Goal: Task Accomplishment & Management: Use online tool/utility

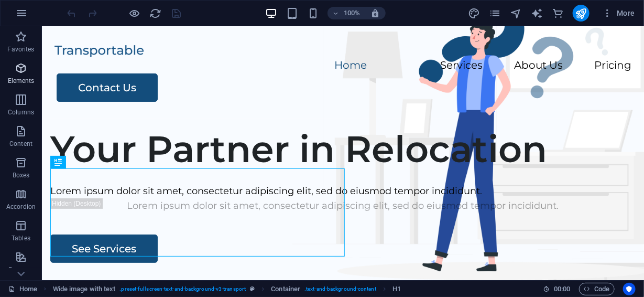
click at [22, 70] on icon "button" at bounding box center [21, 68] width 13 height 13
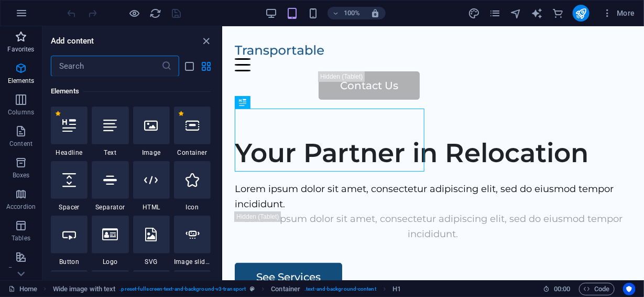
click at [17, 44] on span "Favorites" at bounding box center [21, 42] width 42 height 25
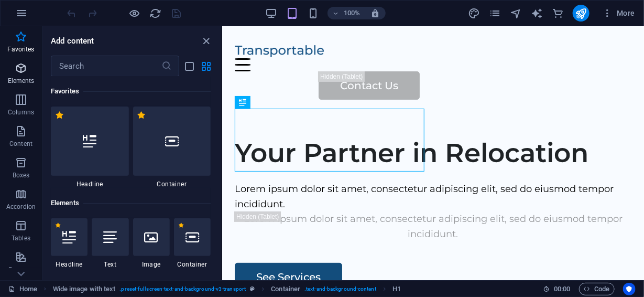
click at [19, 77] on p "Elements" at bounding box center [21, 81] width 27 height 8
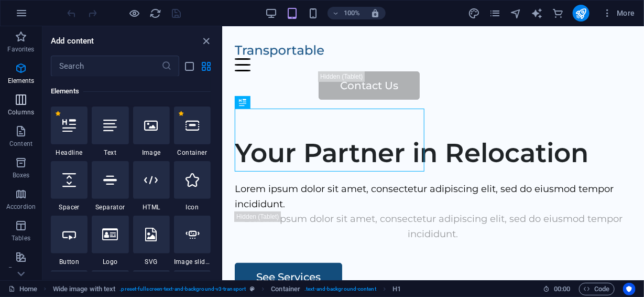
click at [19, 99] on icon "button" at bounding box center [21, 99] width 13 height 13
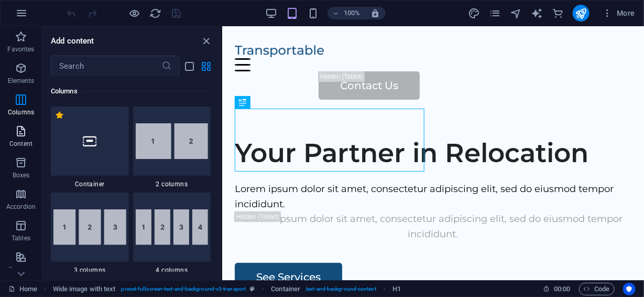
click at [22, 122] on button "Content" at bounding box center [21, 136] width 42 height 31
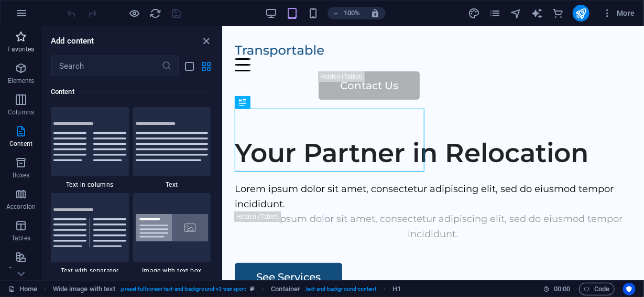
click at [18, 42] on icon "button" at bounding box center [21, 36] width 13 height 13
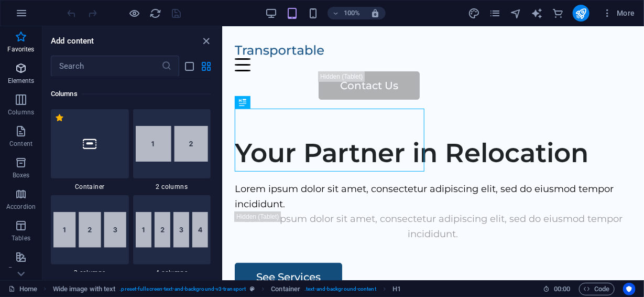
click at [19, 71] on icon "button" at bounding box center [21, 68] width 13 height 13
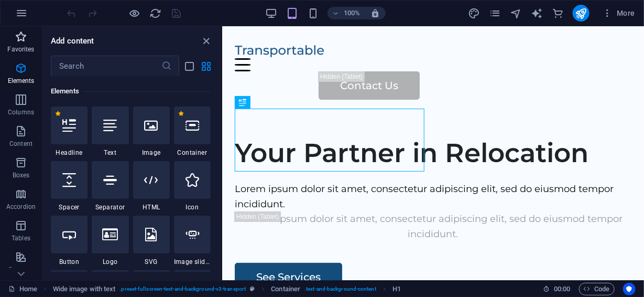
click at [21, 39] on icon "button" at bounding box center [21, 36] width 13 height 13
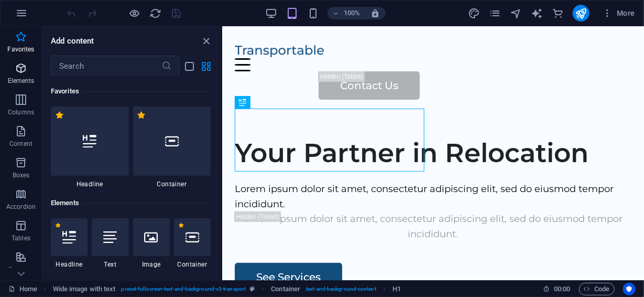
click at [16, 76] on span "Elements" at bounding box center [21, 74] width 42 height 25
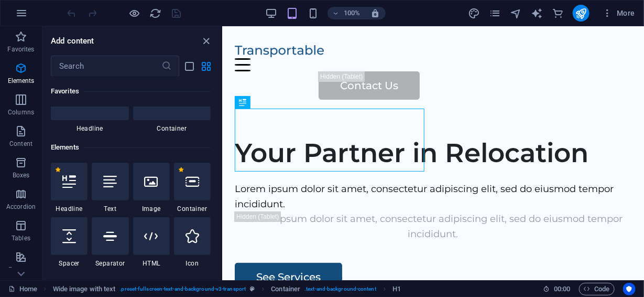
scroll to position [112, 0]
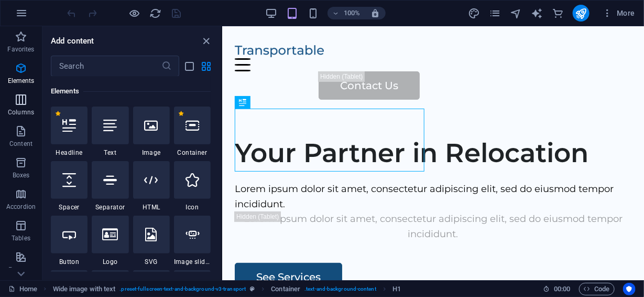
click at [18, 101] on icon "button" at bounding box center [21, 99] width 13 height 13
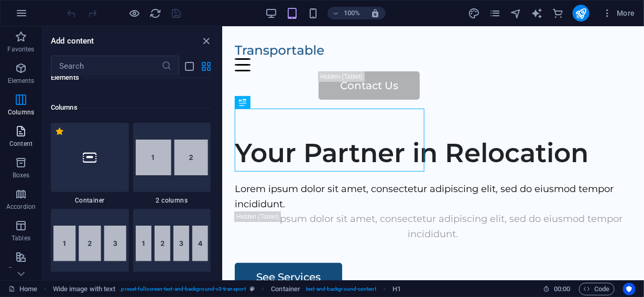
click at [25, 131] on icon "button" at bounding box center [21, 131] width 13 height 13
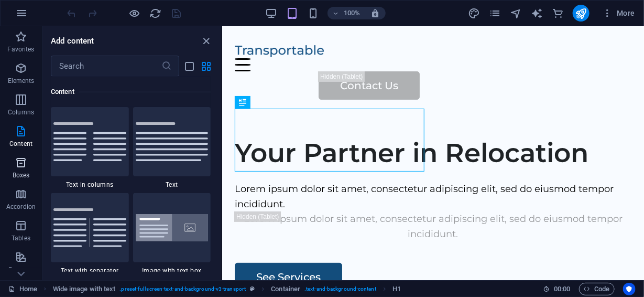
click at [23, 164] on icon "button" at bounding box center [21, 162] width 13 height 13
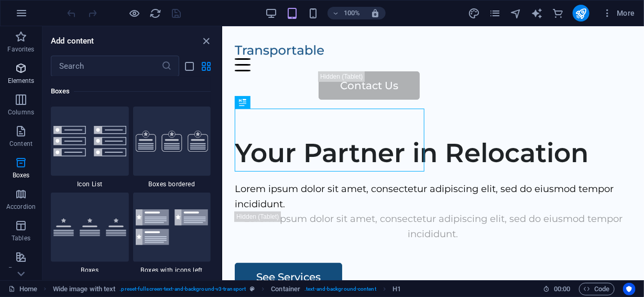
click at [20, 65] on icon "button" at bounding box center [21, 68] width 13 height 13
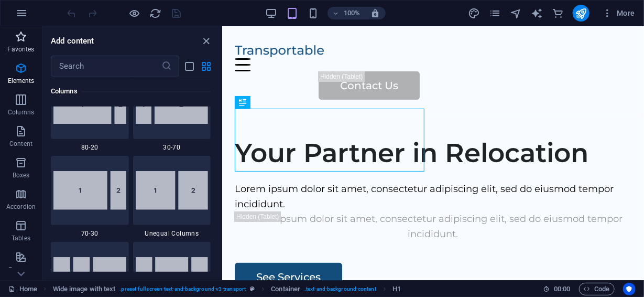
click at [17, 46] on p "Favorites" at bounding box center [20, 49] width 27 height 8
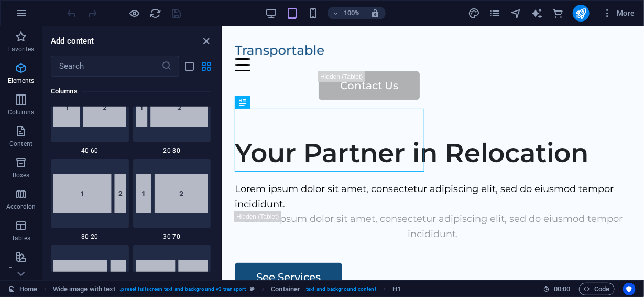
scroll to position [450, 0]
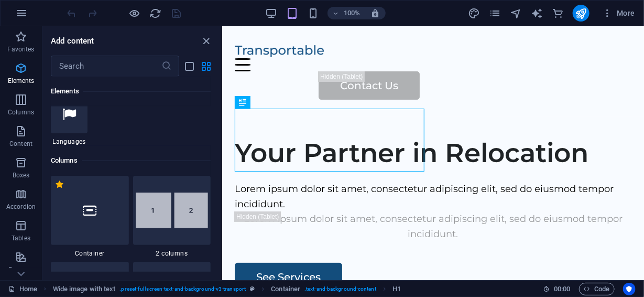
click at [17, 69] on icon "button" at bounding box center [21, 68] width 13 height 13
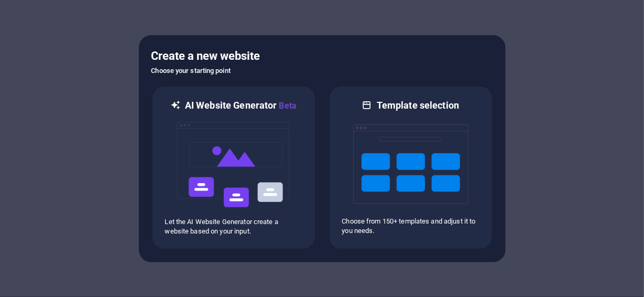
click at [586, 162] on div at bounding box center [322, 148] width 644 height 297
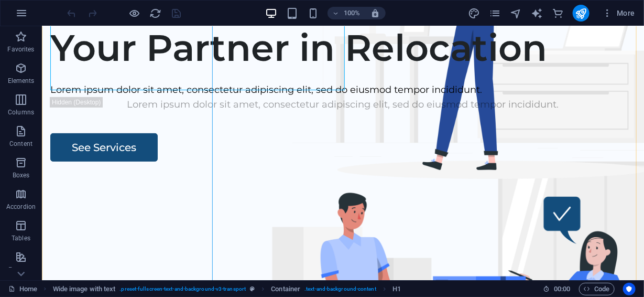
scroll to position [175, 0]
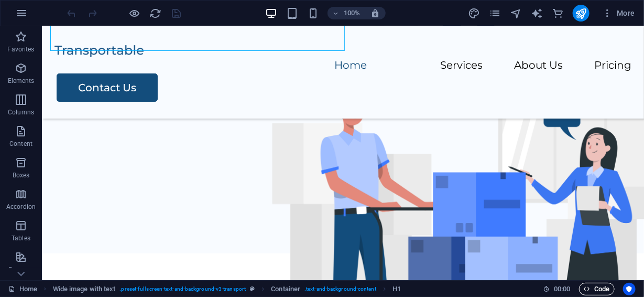
click at [598, 288] on span "Code" at bounding box center [597, 289] width 26 height 13
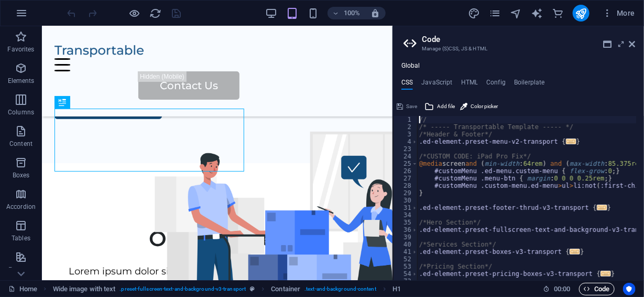
scroll to position [0, 0]
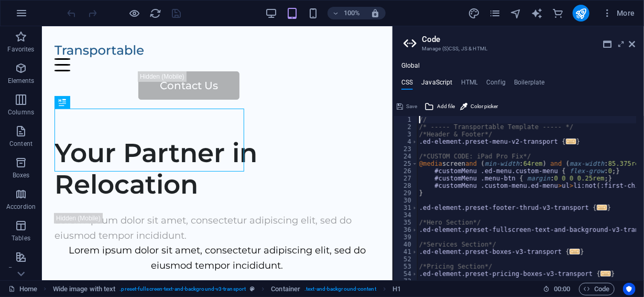
click at [443, 83] on h4 "JavaScript" at bounding box center [437, 85] width 31 height 12
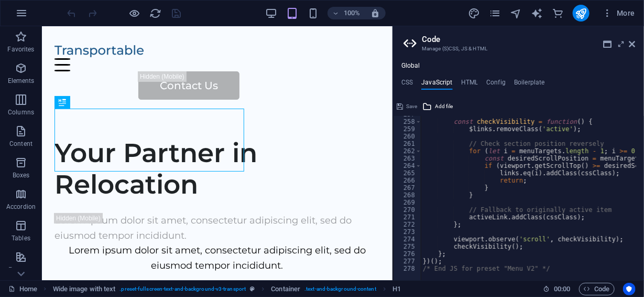
scroll to position [1884, 0]
type textarea "/* End JS for preset "Menu V2" */"
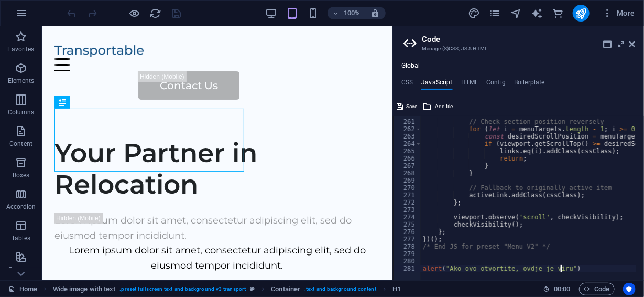
scroll to position [0, 11]
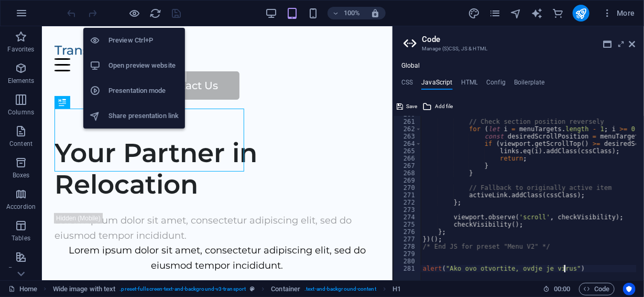
type textarea "alert("Ako ovo otvortite, ovdje je virus")"
click at [137, 39] on h6 "Preview Ctrl+P" at bounding box center [144, 40] width 70 height 13
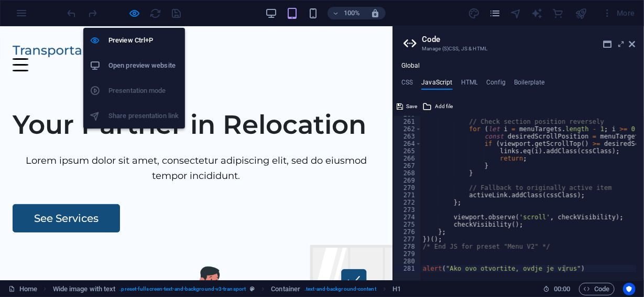
click at [138, 65] on h6 "Open preview website" at bounding box center [144, 65] width 70 height 13
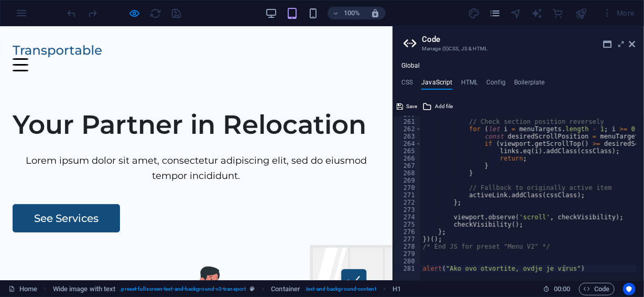
click at [177, 13] on div at bounding box center [124, 13] width 117 height 17
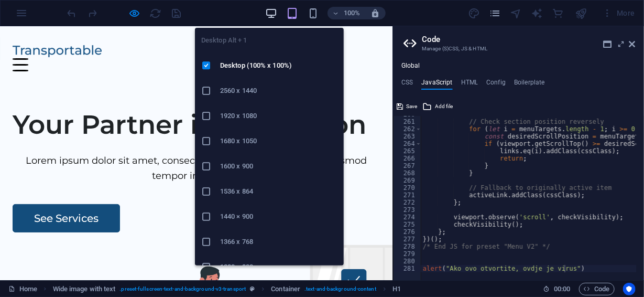
click at [272, 16] on icon "button" at bounding box center [271, 13] width 12 height 12
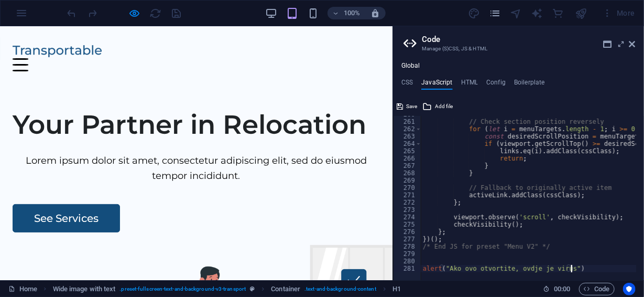
click at [127, 14] on div at bounding box center [124, 13] width 117 height 17
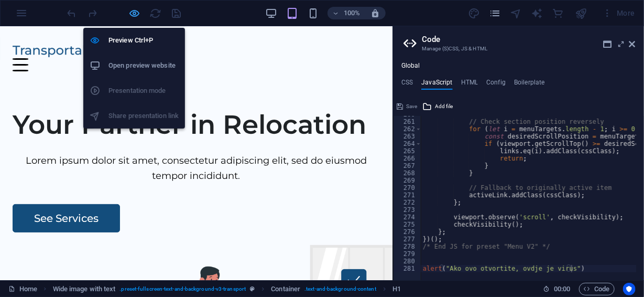
click at [135, 13] on icon "button" at bounding box center [135, 13] width 12 height 12
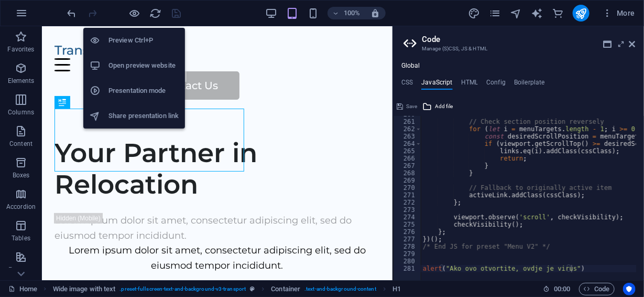
click at [149, 68] on h6 "Open preview website" at bounding box center [144, 65] width 70 height 13
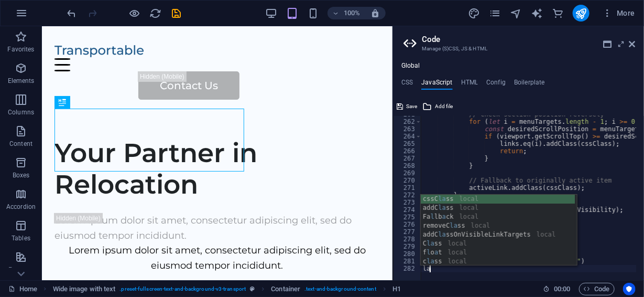
scroll to position [0, 0]
type textarea "l"
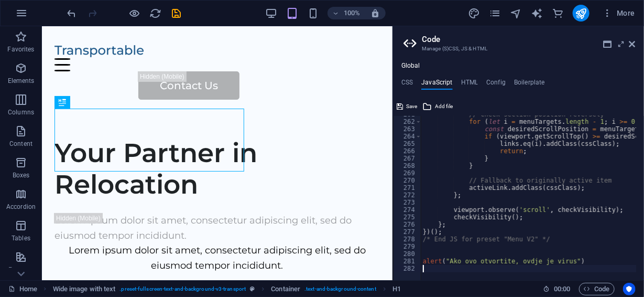
scroll to position [1906, 0]
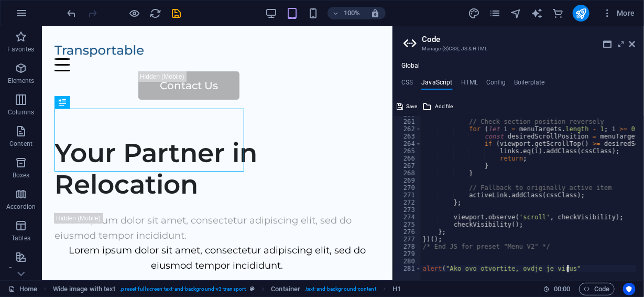
type textarea "alert("Ako ovo otvortite, ovdje je virus")"
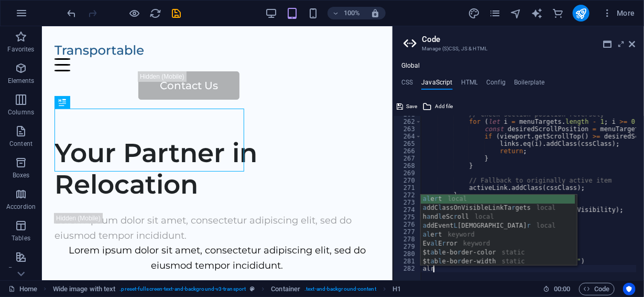
scroll to position [0, 0]
type textarea "a"
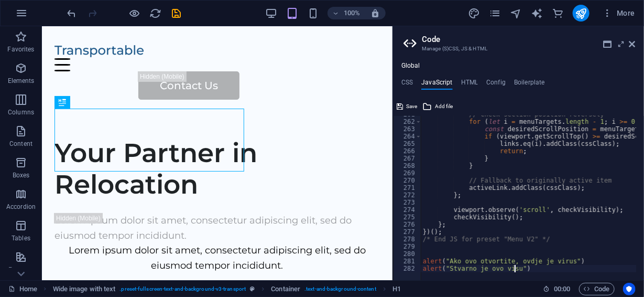
scroll to position [0, 6]
type textarea "alert("Stvarno je ovo virus")"
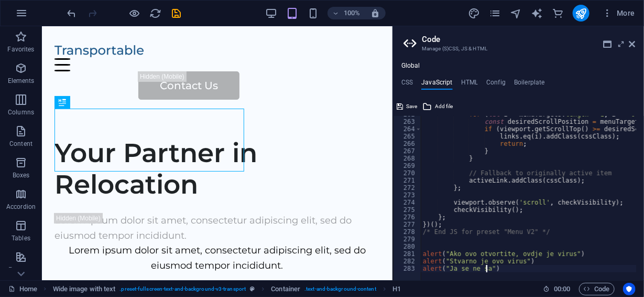
scroll to position [0, 5]
type textarea "alert("Ja se ne šalim, vjerujte mi na riječ")"
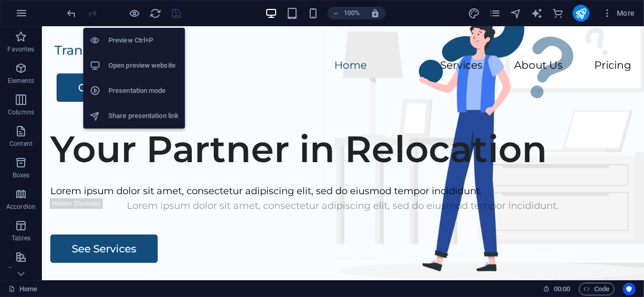
click at [141, 68] on h6 "Open preview website" at bounding box center [144, 65] width 70 height 13
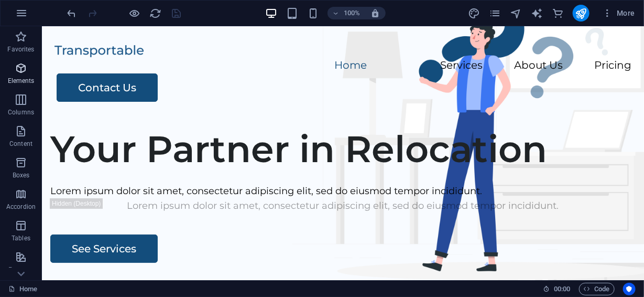
click at [24, 73] on icon "button" at bounding box center [21, 68] width 13 height 13
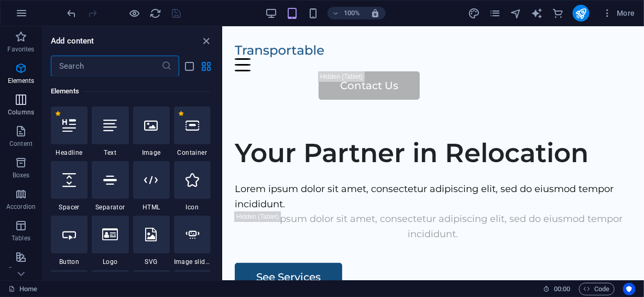
click at [20, 103] on icon "button" at bounding box center [21, 99] width 13 height 13
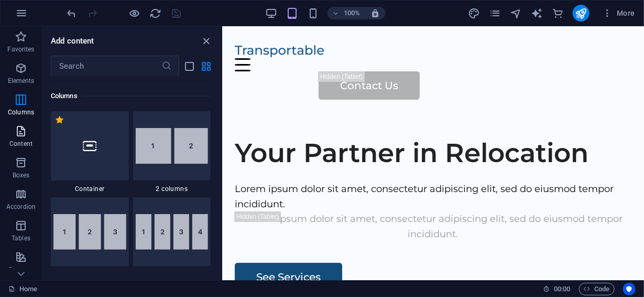
click at [17, 135] on icon "button" at bounding box center [21, 131] width 13 height 13
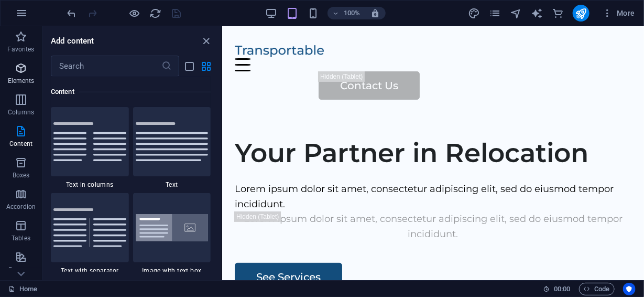
click at [19, 63] on icon "button" at bounding box center [21, 68] width 13 height 13
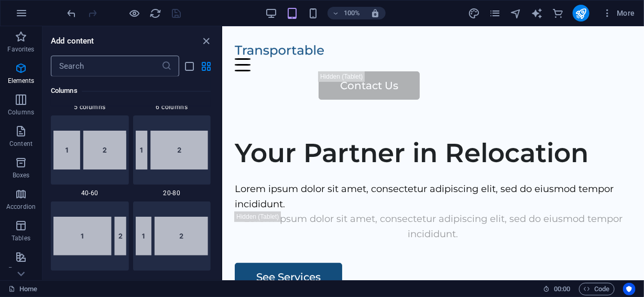
scroll to position [112, 0]
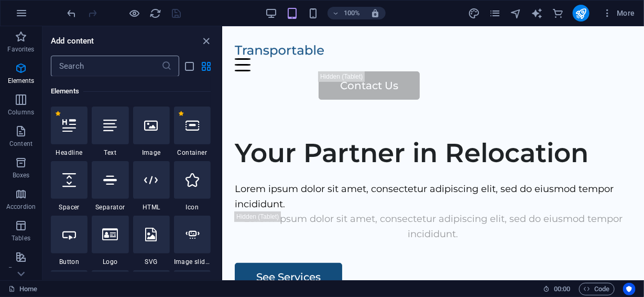
click at [94, 64] on input "text" at bounding box center [106, 66] width 111 height 21
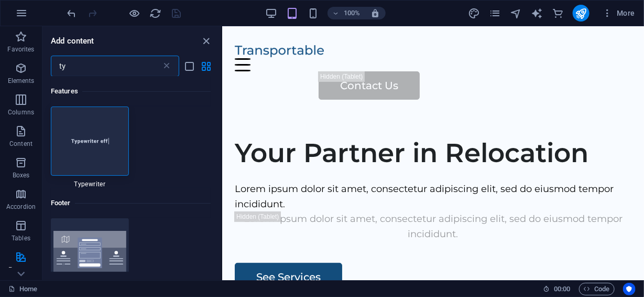
scroll to position [0, 0]
type input "ty"
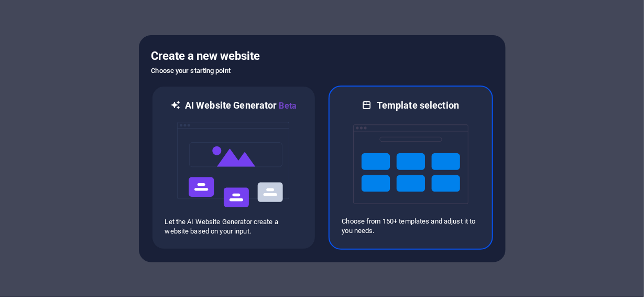
click at [391, 155] on img at bounding box center [410, 164] width 115 height 105
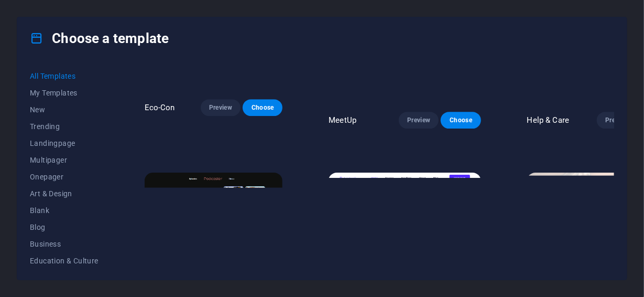
scroll to position [1171, 0]
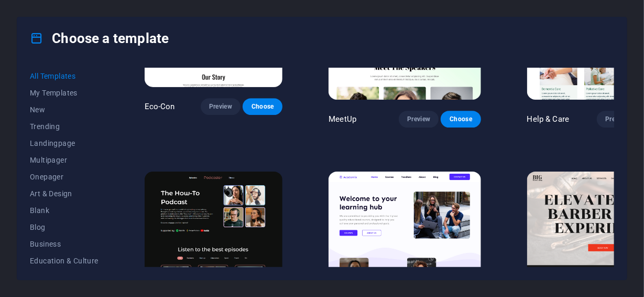
click at [570, 171] on img at bounding box center [604, 241] width 152 height 141
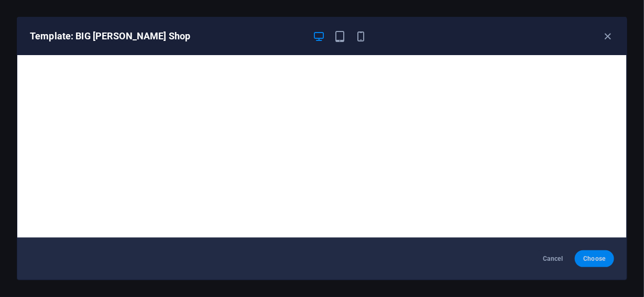
click at [600, 257] on span "Choose" at bounding box center [595, 258] width 23 height 8
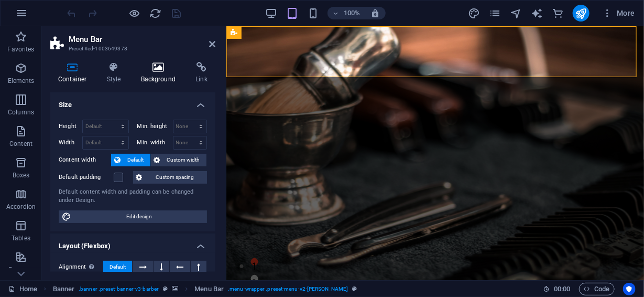
click at [155, 69] on icon at bounding box center [158, 67] width 51 height 10
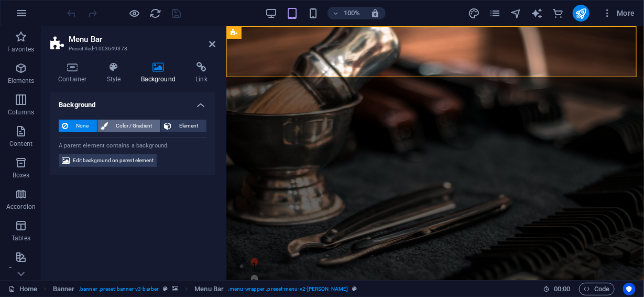
click at [131, 126] on span "Color / Gradient" at bounding box center [134, 126] width 46 height 13
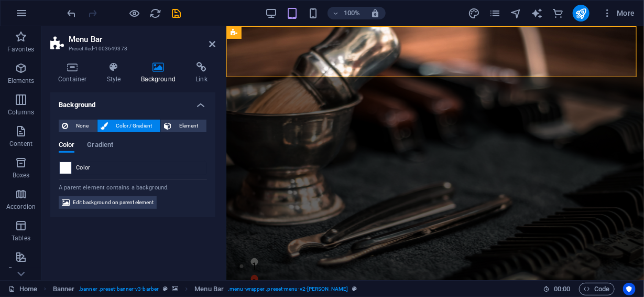
click at [68, 168] on span at bounding box center [66, 168] width 12 height 12
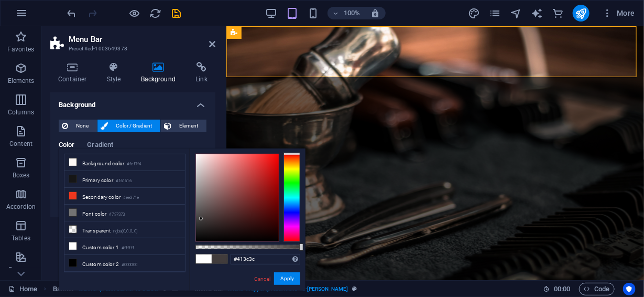
drag, startPoint x: 206, startPoint y: 204, endPoint x: 201, endPoint y: 219, distance: 15.3
click at [201, 219] on div at bounding box center [237, 197] width 83 height 87
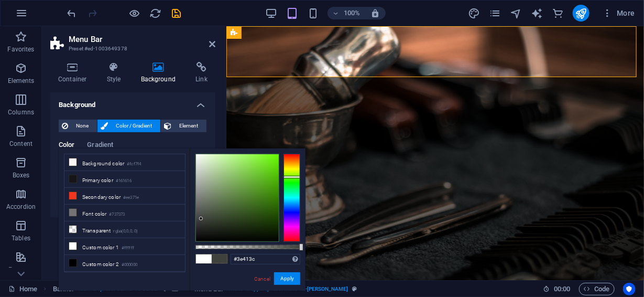
click at [290, 177] on div at bounding box center [292, 198] width 17 height 88
drag, startPoint x: 267, startPoint y: 219, endPoint x: 269, endPoint y: 224, distance: 6.0
click at [269, 224] on div at bounding box center [237, 197] width 83 height 87
click at [203, 224] on div at bounding box center [237, 197] width 83 height 87
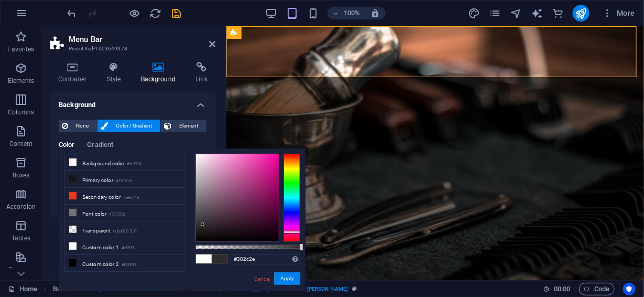
click at [293, 232] on div at bounding box center [292, 198] width 17 height 88
drag, startPoint x: 258, startPoint y: 225, endPoint x: 264, endPoint y: 218, distance: 9.7
click at [264, 218] on div at bounding box center [237, 197] width 83 height 87
type input "#42320b"
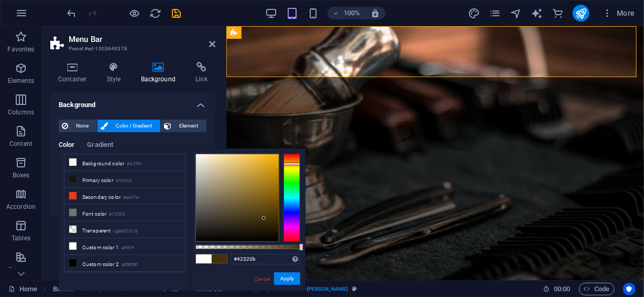
click at [293, 164] on div at bounding box center [292, 198] width 17 height 88
click at [279, 276] on button "Apply" at bounding box center [287, 278] width 26 height 13
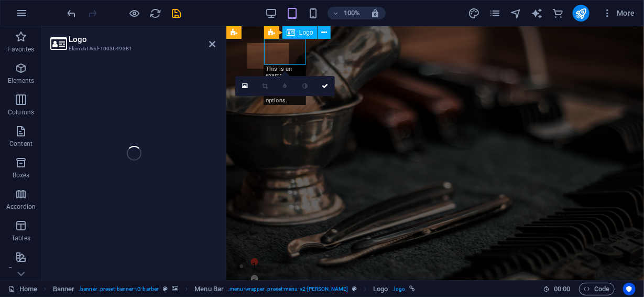
select select "px"
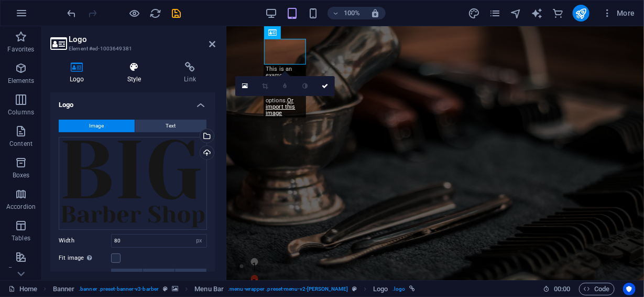
click at [136, 66] on icon at bounding box center [134, 67] width 53 height 10
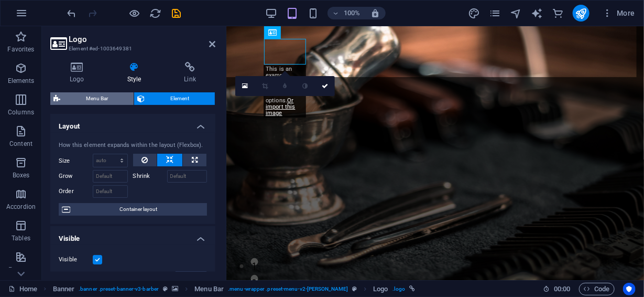
click at [101, 98] on span "Menu Bar" at bounding box center [96, 98] width 67 height 13
select select "px"
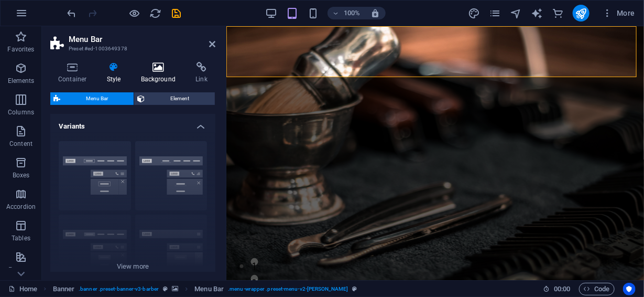
click at [157, 69] on icon at bounding box center [158, 67] width 51 height 10
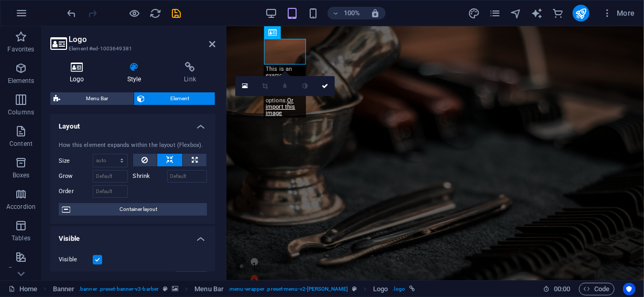
click at [77, 72] on icon at bounding box center [76, 67] width 53 height 10
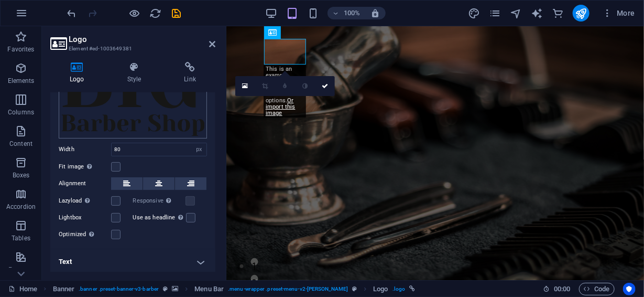
scroll to position [92, 0]
click at [198, 261] on h4 "Text" at bounding box center [132, 261] width 165 height 25
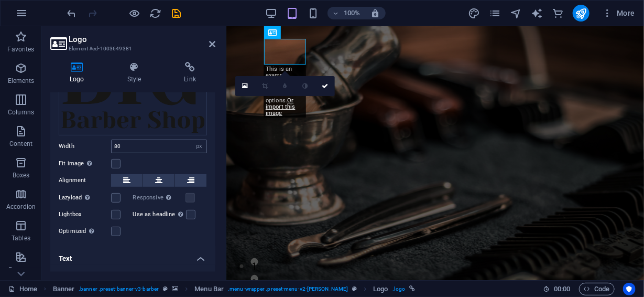
scroll to position [0, 0]
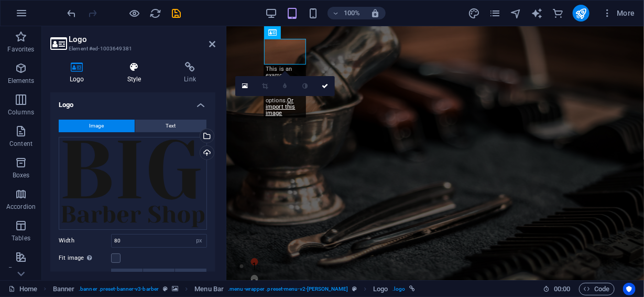
click at [135, 73] on h4 "Style" at bounding box center [136, 73] width 57 height 22
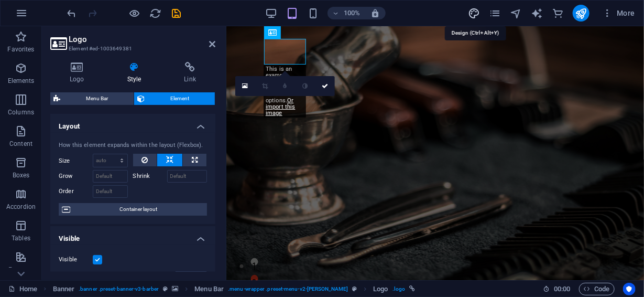
click at [474, 12] on icon "design" at bounding box center [474, 13] width 12 height 12
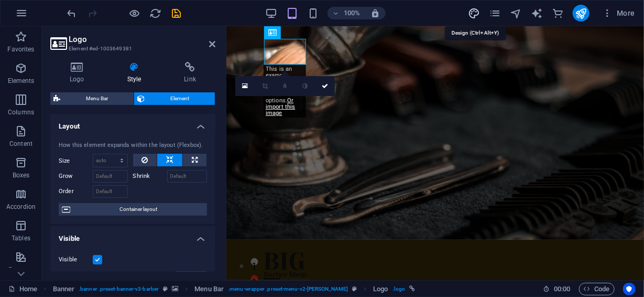
select select "px"
select select "400"
select select "px"
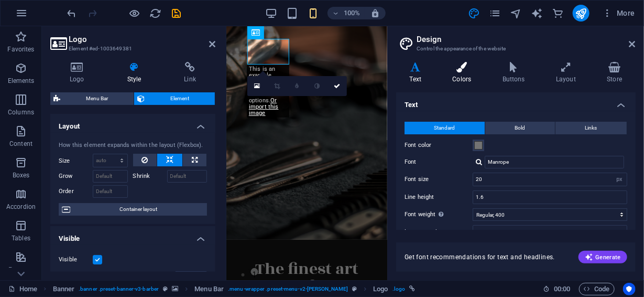
click at [464, 72] on icon at bounding box center [462, 67] width 46 height 10
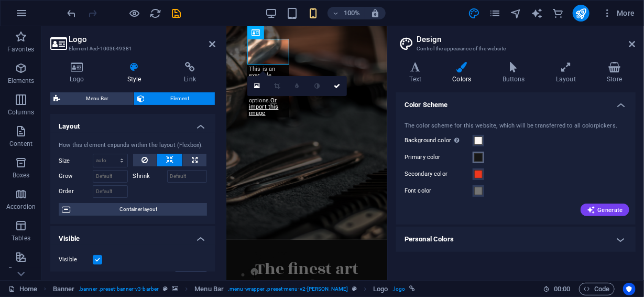
click at [479, 159] on span at bounding box center [479, 157] width 8 height 8
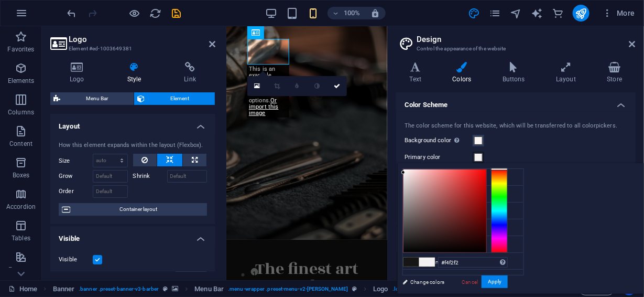
drag, startPoint x: 544, startPoint y: 180, endPoint x: 535, endPoint y: 172, distance: 11.9
click at [487, 172] on div at bounding box center [445, 210] width 83 height 83
click at [410, 225] on icon at bounding box center [411, 226] width 7 height 7
click at [487, 189] on div at bounding box center [445, 210] width 83 height 83
type input "#fefefe"
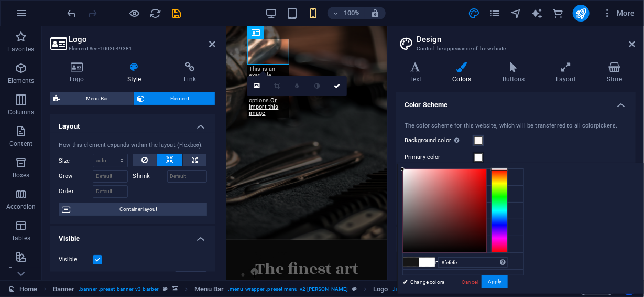
drag, startPoint x: 564, startPoint y: 188, endPoint x: 534, endPoint y: 169, distance: 35.6
click at [405, 169] on div at bounding box center [403, 169] width 4 height 4
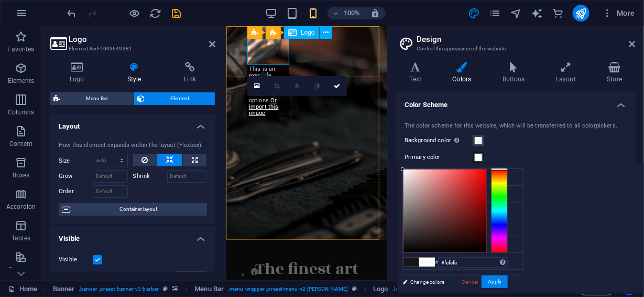
click at [265, 252] on div at bounding box center [306, 265] width 119 height 26
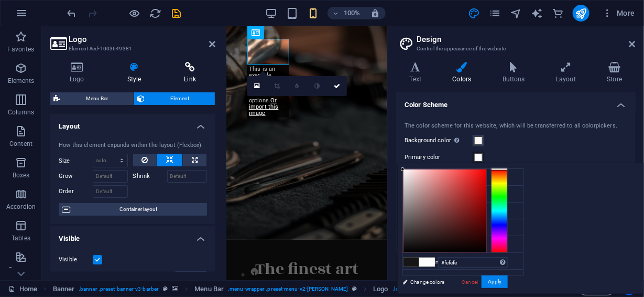
click at [191, 74] on h4 "Link" at bounding box center [190, 73] width 51 height 22
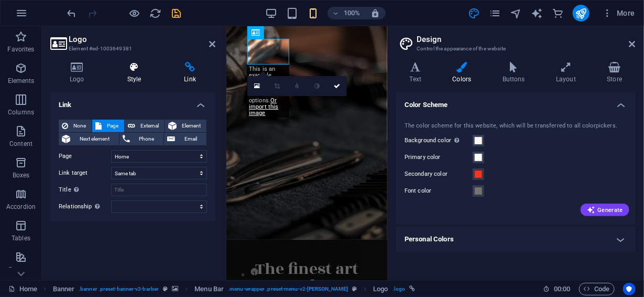
click at [134, 71] on icon at bounding box center [134, 67] width 53 height 10
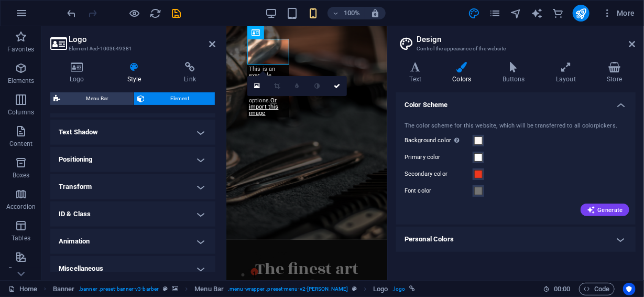
scroll to position [284, 0]
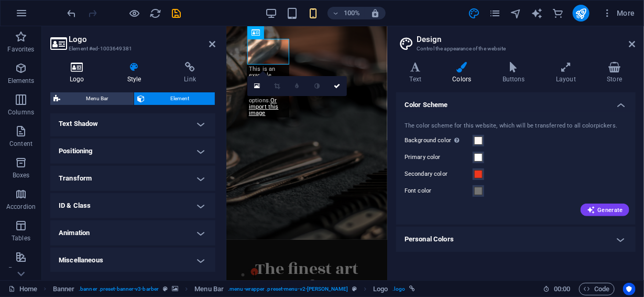
click at [79, 70] on icon at bounding box center [76, 67] width 53 height 10
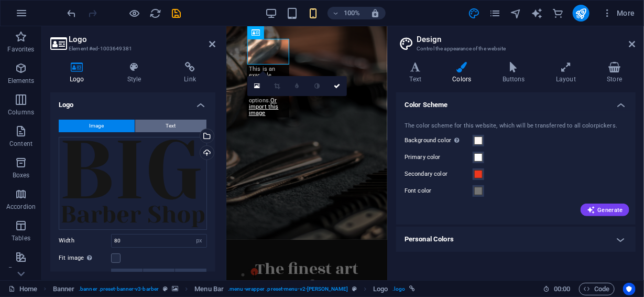
scroll to position [17, 0]
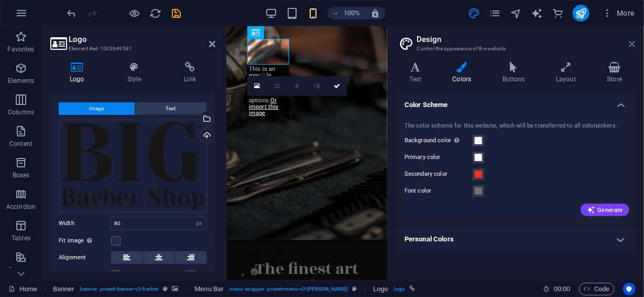
click at [634, 44] on icon at bounding box center [633, 44] width 6 height 8
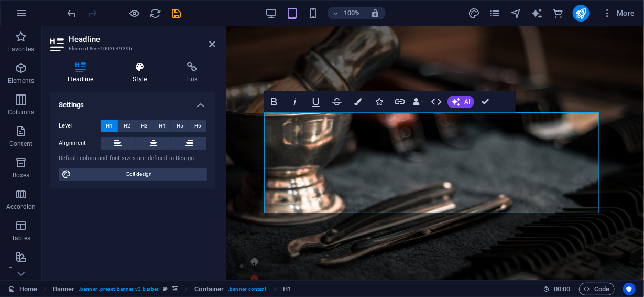
click at [133, 73] on h4 "Style" at bounding box center [141, 73] width 53 height 22
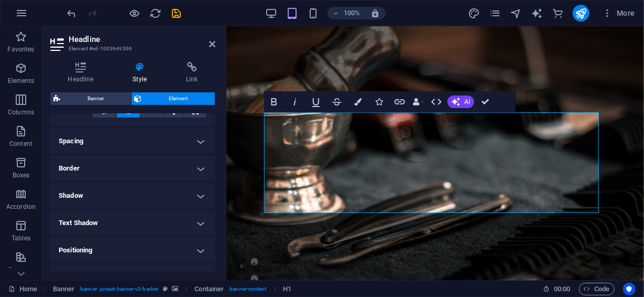
scroll to position [192, 0]
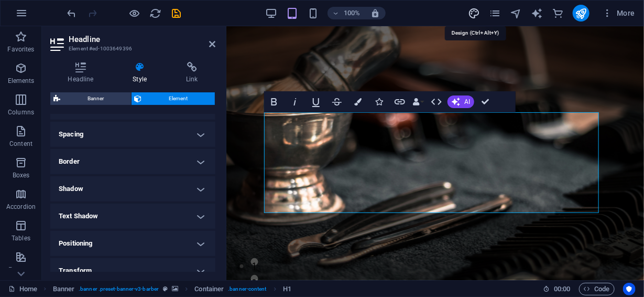
click at [476, 11] on icon "design" at bounding box center [474, 13] width 12 height 12
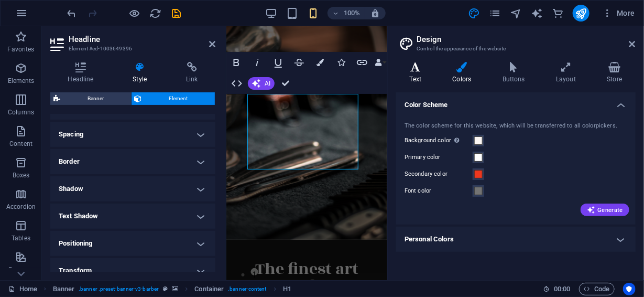
click at [416, 70] on icon at bounding box center [415, 67] width 39 height 10
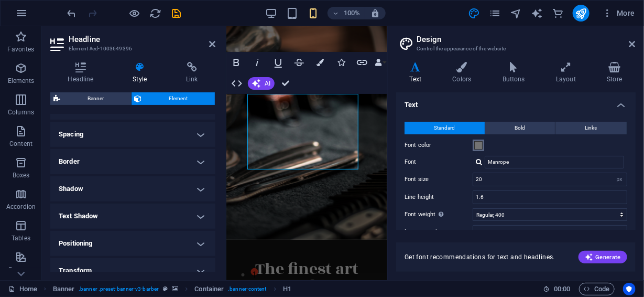
click at [478, 144] on span at bounding box center [479, 145] width 8 height 8
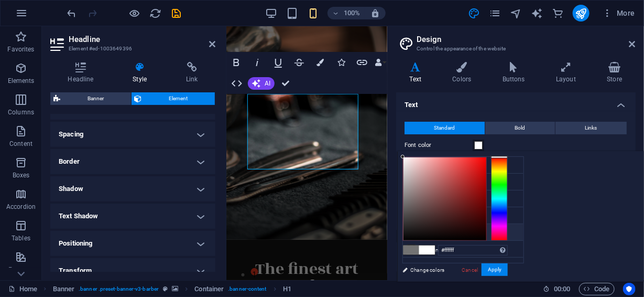
drag, startPoint x: 548, startPoint y: 174, endPoint x: 532, endPoint y: 149, distance: 29.5
click at [532, 149] on body "[DOMAIN_NAME] Home Favorites Elements Columns Content Boxes Accordion Tables Fe…" at bounding box center [322, 148] width 644 height 297
drag, startPoint x: 541, startPoint y: 169, endPoint x: 530, endPoint y: 153, distance: 19.6
click at [513, 153] on div "#ffffff Supported formats #0852ed rgb(8, 82, 237) rgba(8, 82, 237, 90%) hsv(221…" at bounding box center [455, 293] width 116 height 282
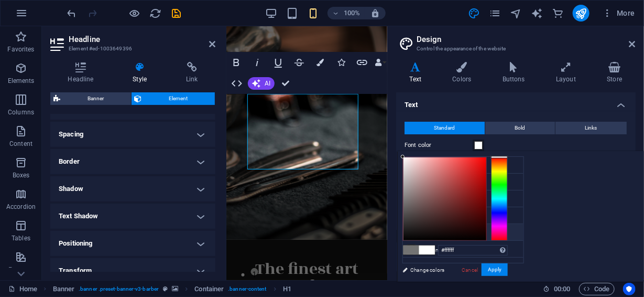
type input "#e10c0c"
click at [487, 166] on div at bounding box center [445, 198] width 83 height 83
click at [508, 265] on button "Apply" at bounding box center [495, 269] width 26 height 13
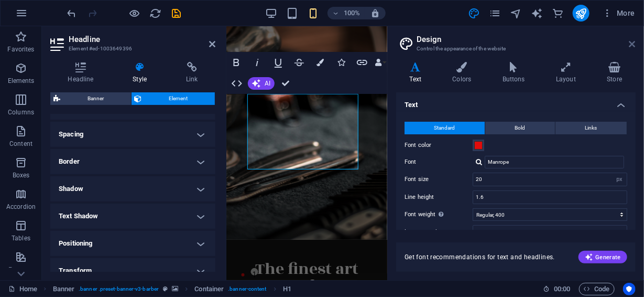
click at [634, 44] on icon at bounding box center [633, 44] width 6 height 8
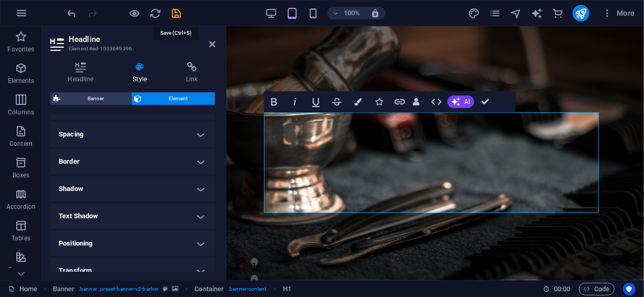
click at [177, 12] on icon "save" at bounding box center [177, 13] width 12 height 12
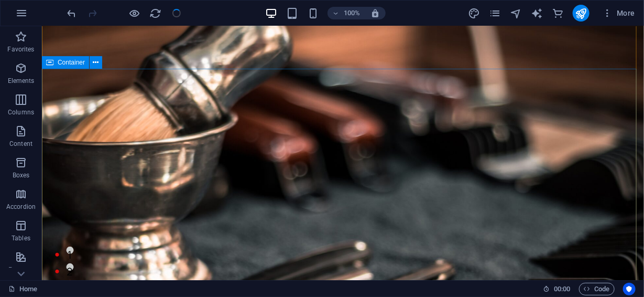
scroll to position [17, 0]
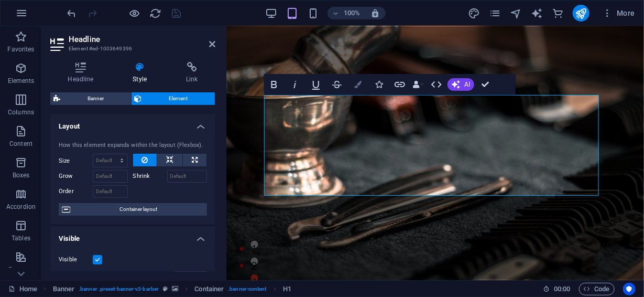
click at [355, 82] on icon "button" at bounding box center [357, 84] width 7 height 7
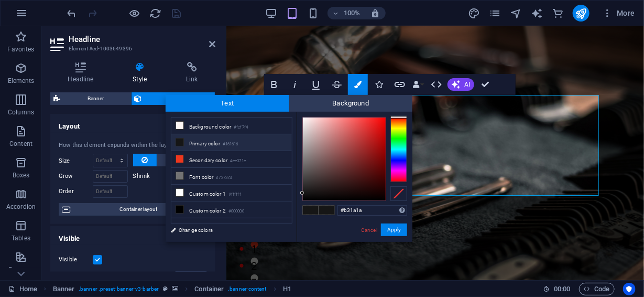
click at [373, 142] on div at bounding box center [344, 158] width 83 height 83
drag, startPoint x: 373, startPoint y: 142, endPoint x: 376, endPoint y: 136, distance: 6.1
click at [376, 136] on div at bounding box center [376, 136] width 4 height 4
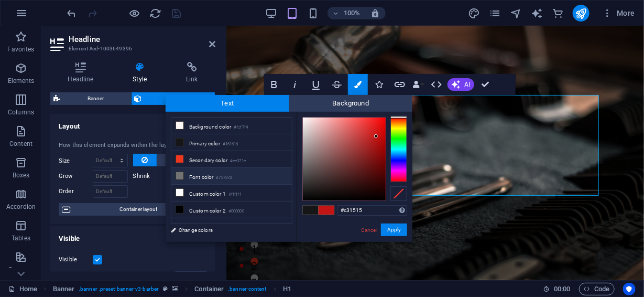
click at [181, 173] on icon at bounding box center [179, 175] width 7 height 7
type input "#e00f0f"
click at [380, 127] on div at bounding box center [344, 158] width 83 height 83
click at [392, 230] on button "Apply" at bounding box center [394, 229] width 26 height 13
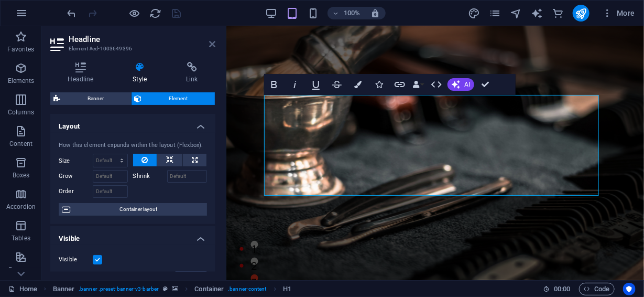
click at [215, 44] on icon at bounding box center [212, 44] width 6 height 8
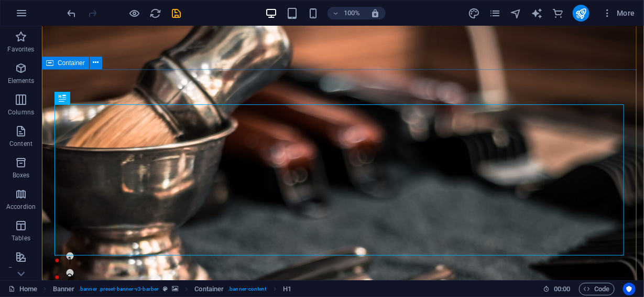
scroll to position [0, 0]
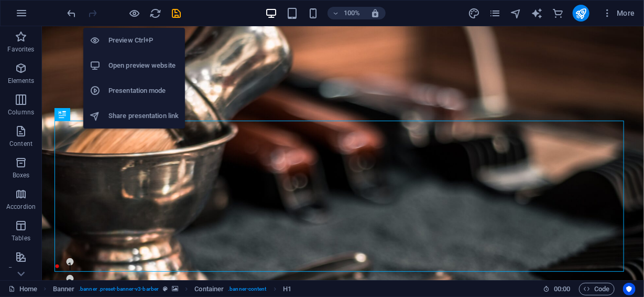
click at [129, 64] on h6 "Open preview website" at bounding box center [144, 65] width 70 height 13
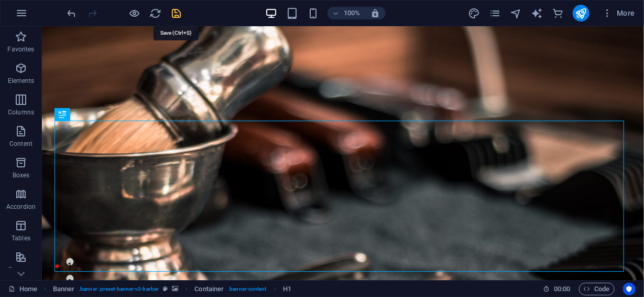
click at [179, 13] on icon "save" at bounding box center [177, 13] width 12 height 12
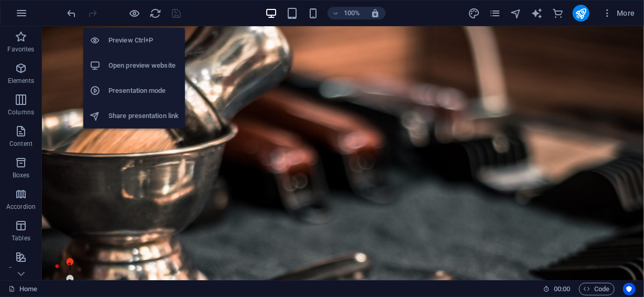
click at [132, 39] on h6 "Preview Ctrl+P" at bounding box center [144, 40] width 70 height 13
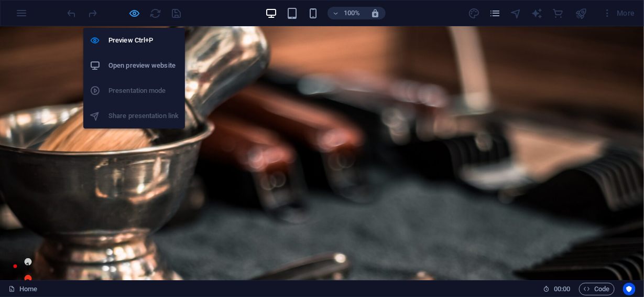
click at [133, 15] on icon "button" at bounding box center [135, 13] width 12 height 12
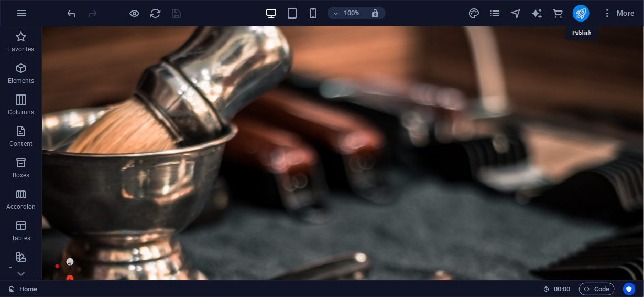
click at [580, 13] on icon "publish" at bounding box center [581, 13] width 12 height 12
